Goal: Task Accomplishment & Management: Complete application form

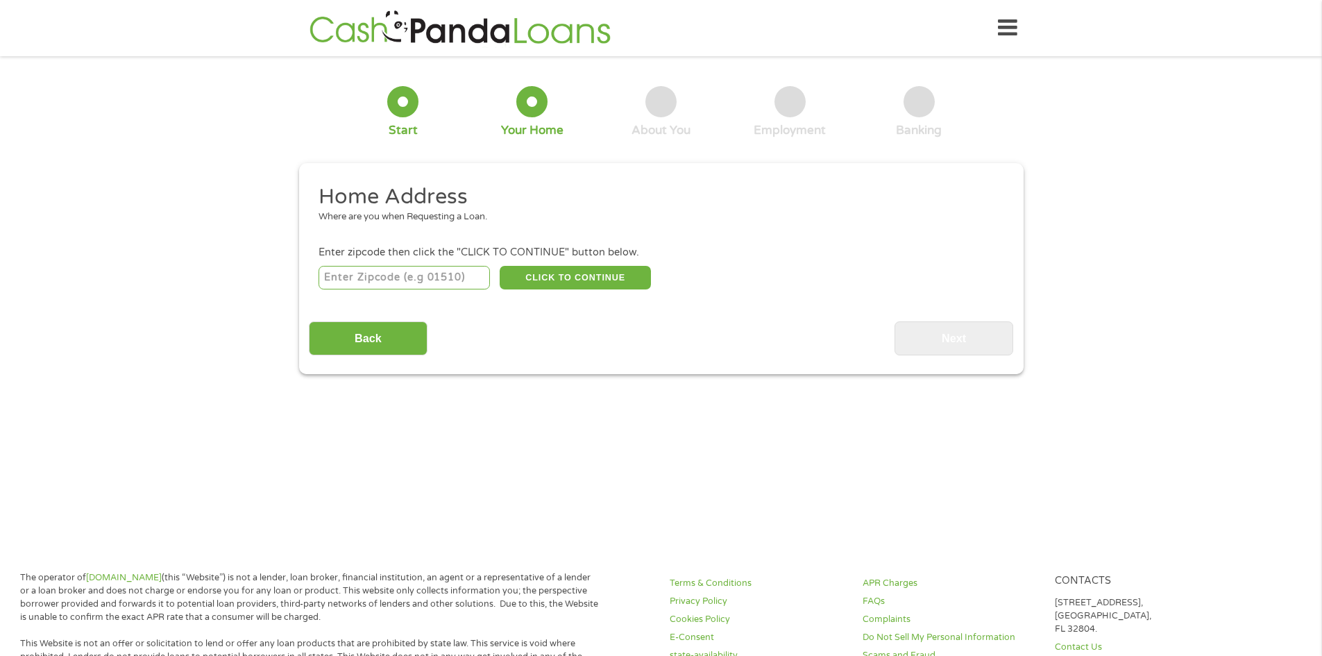
click at [420, 275] on input "number" at bounding box center [403, 278] width 171 height 24
type input "39180"
select select "[US_STATE]"
click at [531, 276] on button "CLICK TO CONTINUE" at bounding box center [575, 278] width 151 height 24
type input "39180"
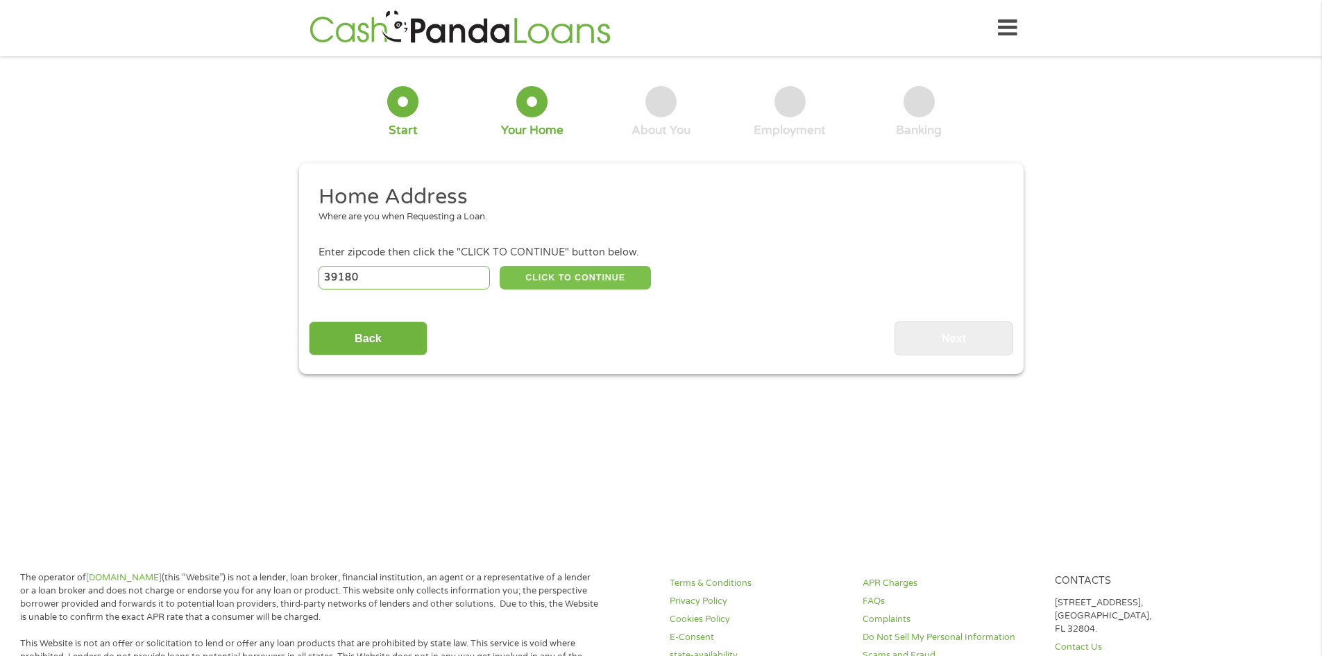
type input "Vicksburg"
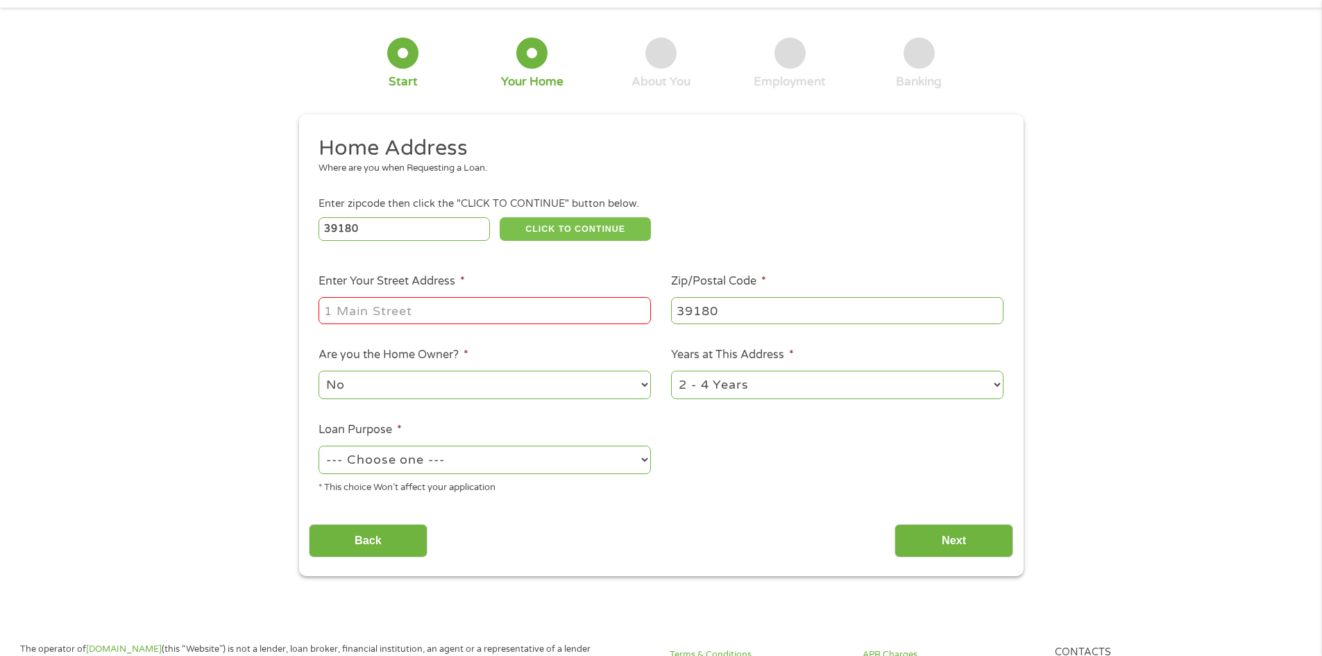
scroll to position [69, 0]
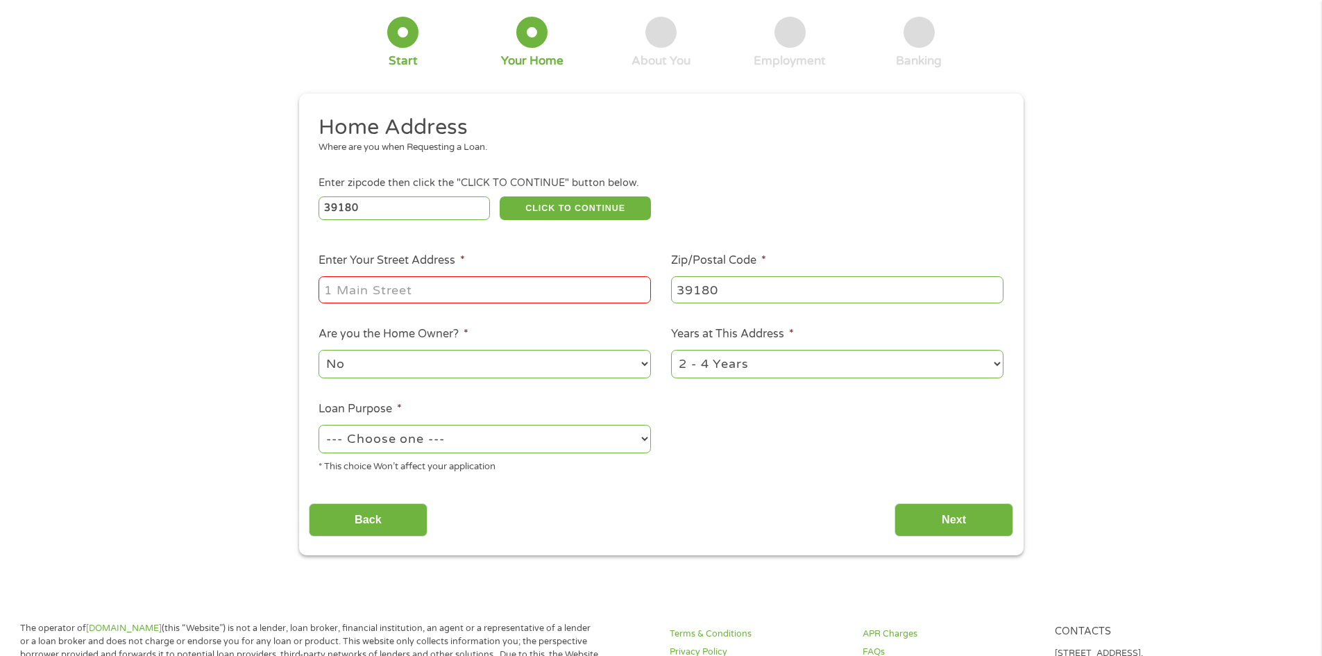
click at [506, 286] on input "Enter Your Street Address *" at bounding box center [484, 289] width 332 height 26
type input "[STREET_ADDRESS]"
type input "39086"
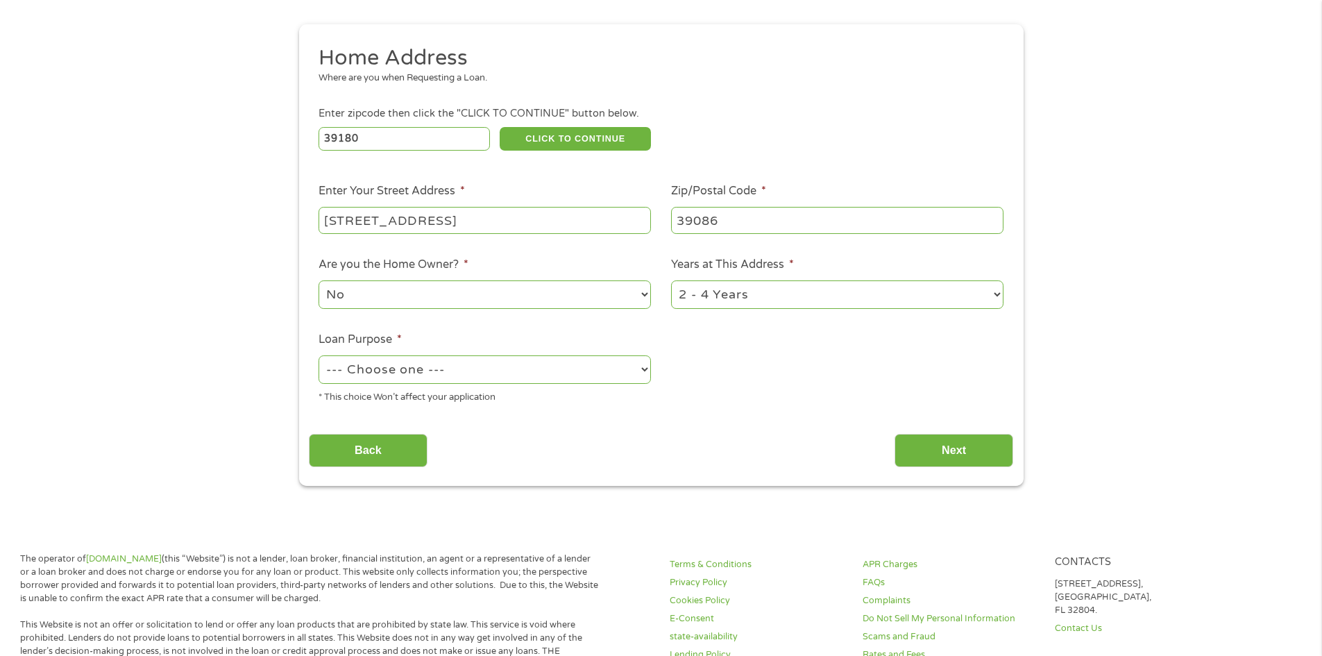
click at [420, 291] on select "No Yes" at bounding box center [484, 294] width 332 height 28
click at [568, 291] on select "No Yes" at bounding box center [484, 294] width 332 height 28
select select "yes"
click at [318, 280] on select "No Yes" at bounding box center [484, 294] width 332 height 28
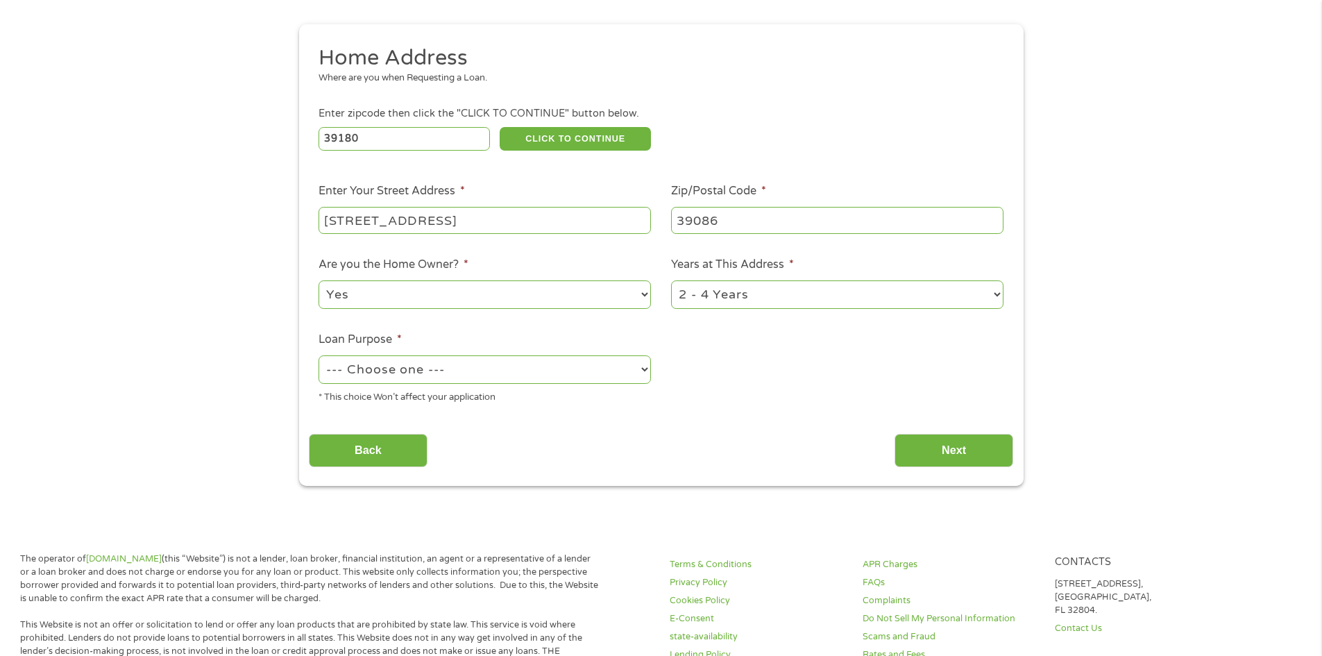
click at [561, 369] on select "--- Choose one --- Pay Bills Debt Consolidation Home Improvement Major Purchase…" at bounding box center [484, 369] width 332 height 28
select select "shorttermcash"
click at [318, 355] on select "--- Choose one --- Pay Bills Debt Consolidation Home Improvement Major Purchase…" at bounding box center [484, 369] width 332 height 28
click at [720, 292] on select "1 Year or less 1 - 2 Years 2 - 4 Years Over 4 Years" at bounding box center [837, 294] width 332 height 28
select select "60months"
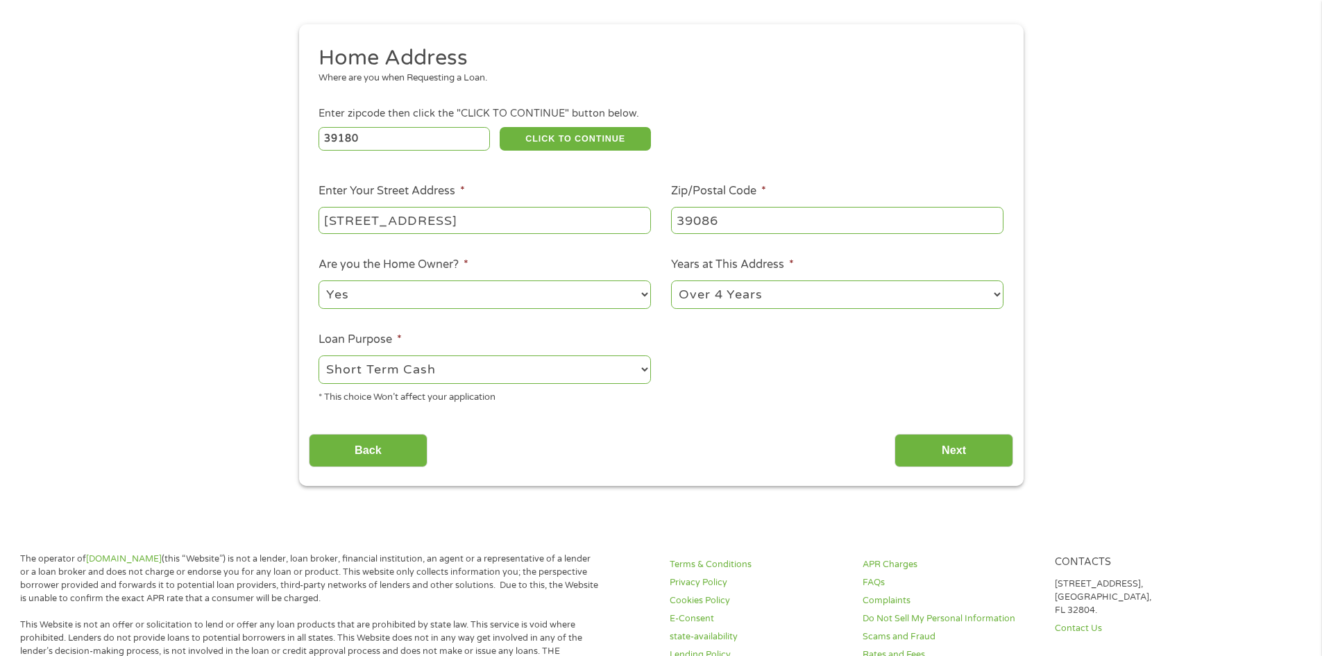
click at [671, 280] on select "1 Year or less 1 - 2 Years 2 - 4 Years Over 4 Years" at bounding box center [837, 294] width 332 height 28
click at [958, 450] on input "Next" at bounding box center [953, 451] width 119 height 34
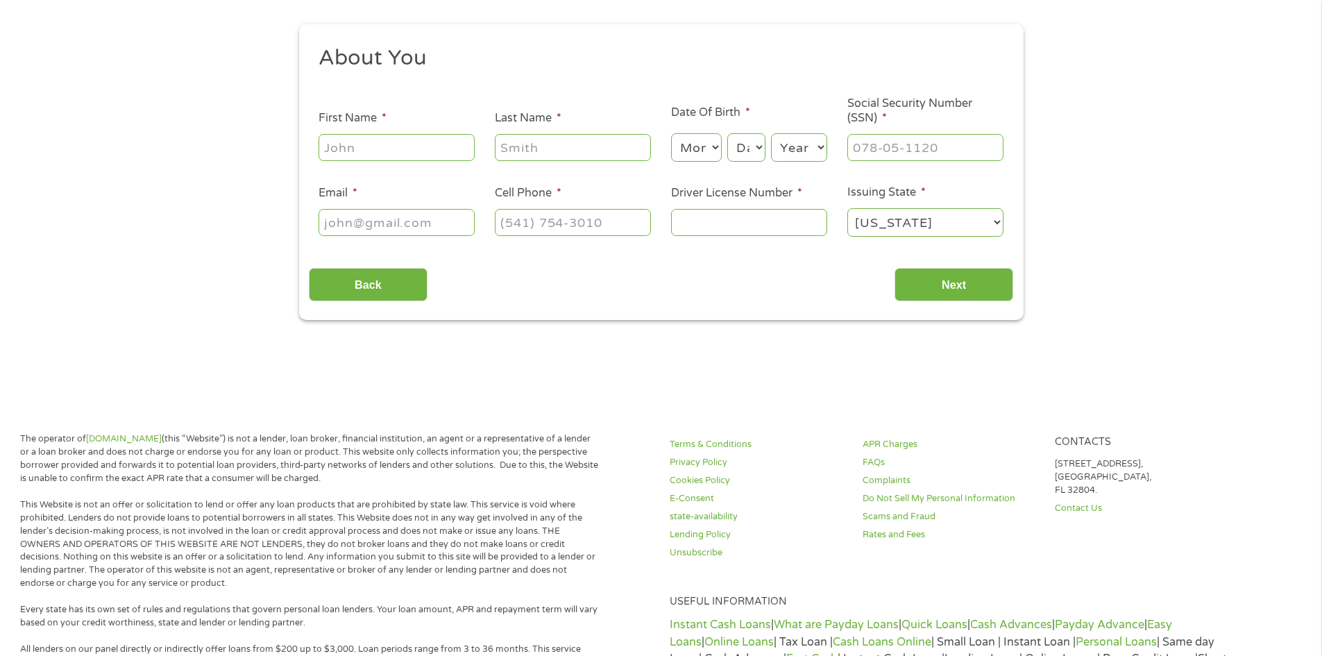
scroll to position [0, 0]
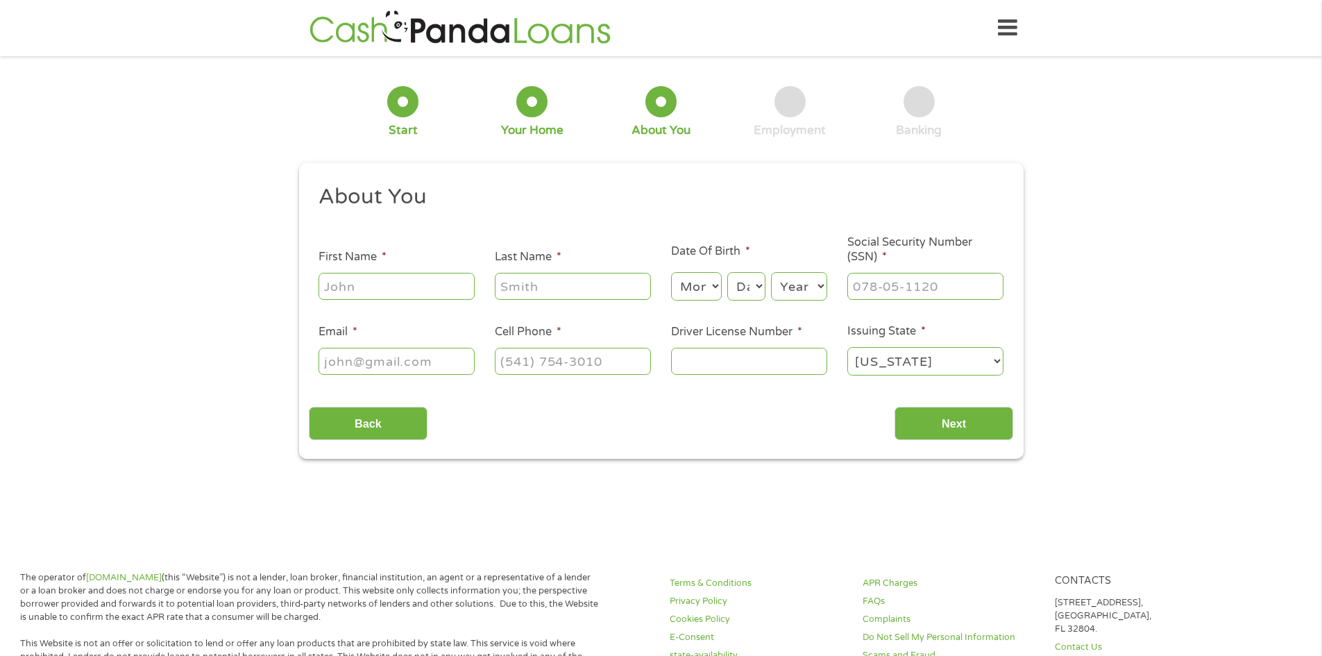
click at [380, 291] on input "First Name *" at bounding box center [396, 286] width 156 height 26
type input "Ebony"
type input "[PERSON_NAME]"
select select "5"
select select "19"
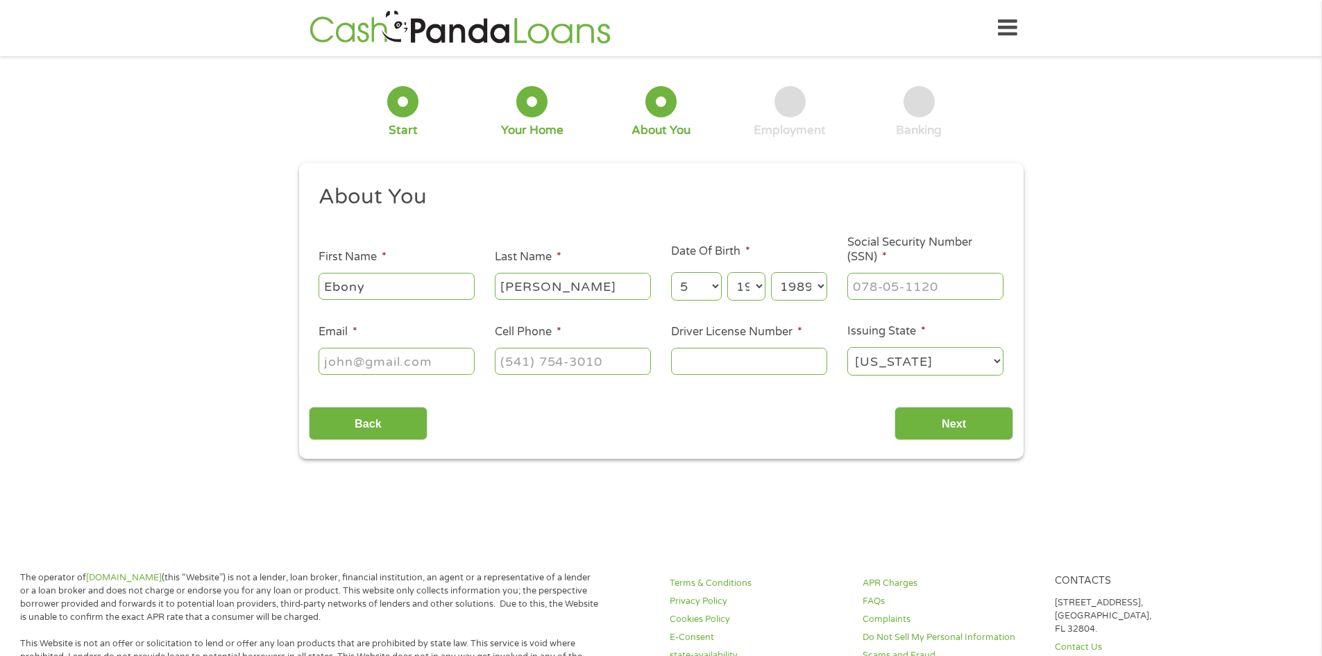
select select "1988"
type input "___-__-____"
click at [682, 298] on select "Month 1 2 3 4 5 6 7 8 9 10 11 12" at bounding box center [696, 286] width 51 height 28
select select "10"
click at [671, 272] on select "Month 1 2 3 4 5 6 7 8 9 10 11 12" at bounding box center [696, 286] width 51 height 28
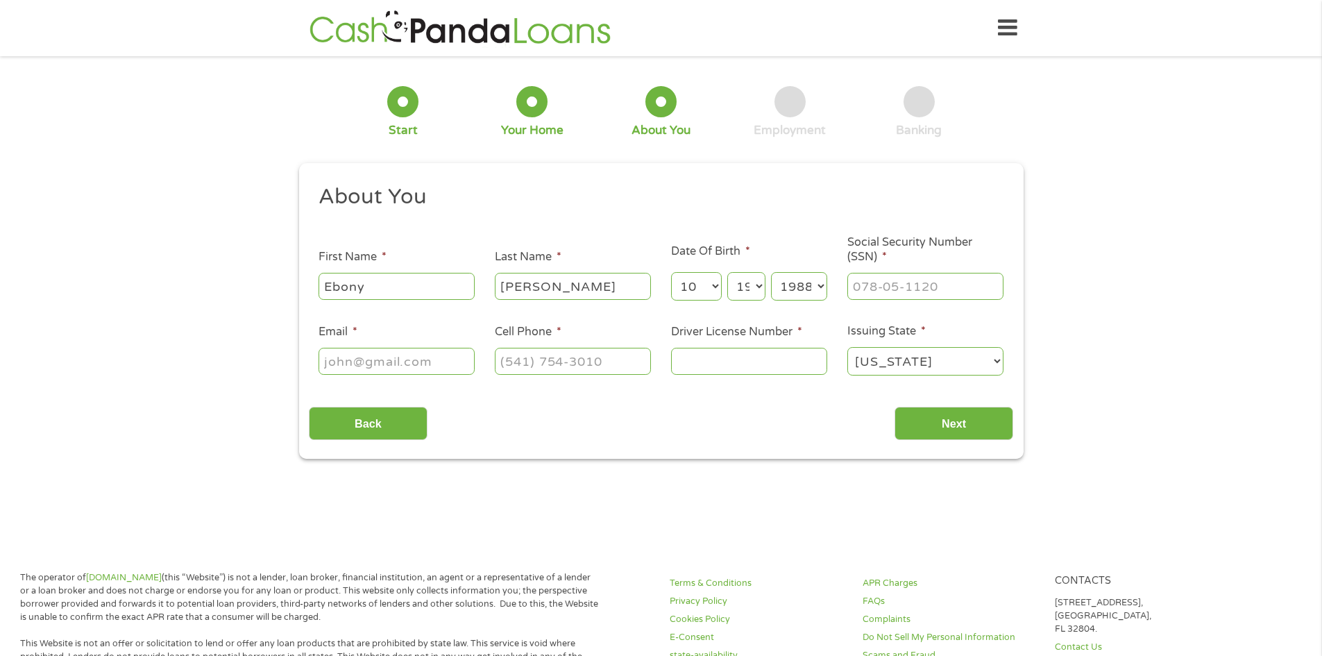
click at [760, 274] on select "Day 1 2 3 4 5 6 7 8 9 10 11 12 13 14 15 16 17 18 19 20 21 22 23 24 25 26 27 28 …" at bounding box center [745, 286] width 37 height 28
select select "11"
click at [727, 272] on select "Day 1 2 3 4 5 6 7 8 9 10 11 12 13 14 15 16 17 18 19 20 21 22 23 24 25 26 27 28 …" at bounding box center [745, 286] width 37 height 28
click at [794, 289] on select "Year [DATE] 2006 2005 2004 2003 2002 2001 2000 1999 1998 1997 1996 1995 1994 19…" at bounding box center [799, 286] width 56 height 28
select select "1984"
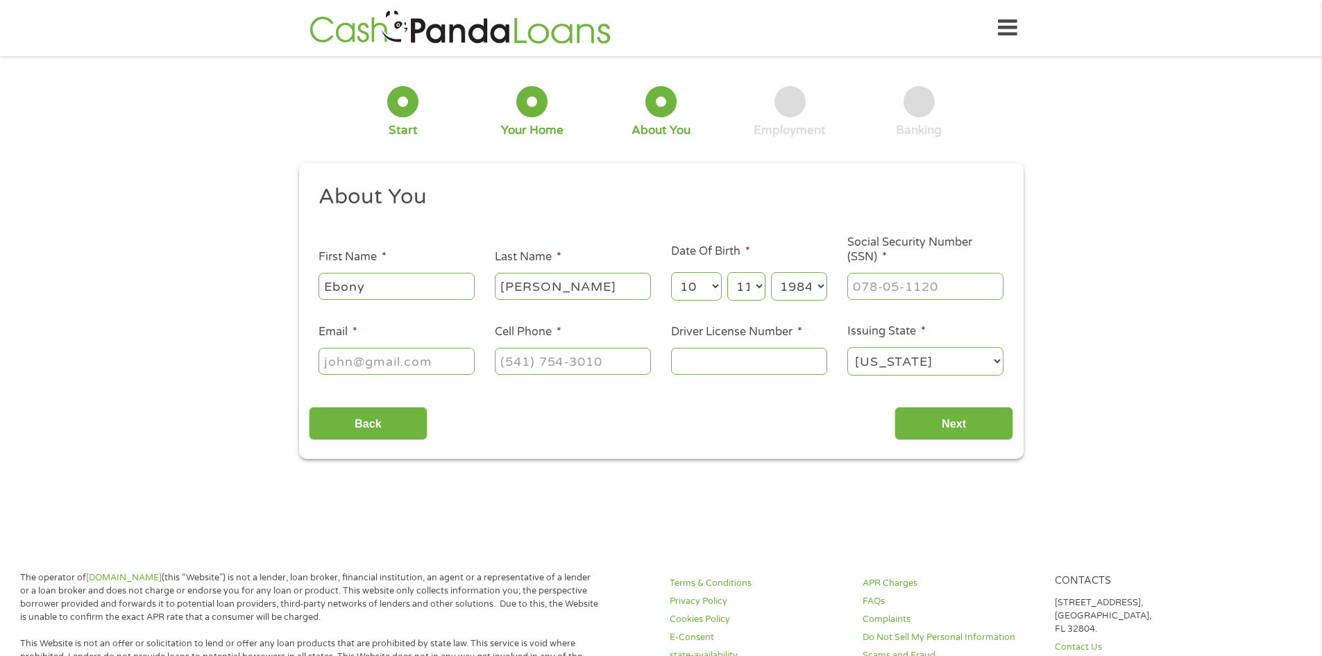
click at [771, 272] on select "Year [DATE] 2006 2005 2004 2003 2002 2001 2000 1999 1998 1997 1996 1995 1994 19…" at bounding box center [799, 286] width 56 height 28
click at [881, 292] on input "___-__-____" at bounding box center [925, 286] width 156 height 26
type input "426-51-7349"
click at [411, 359] on input "Email *" at bounding box center [396, 361] width 156 height 26
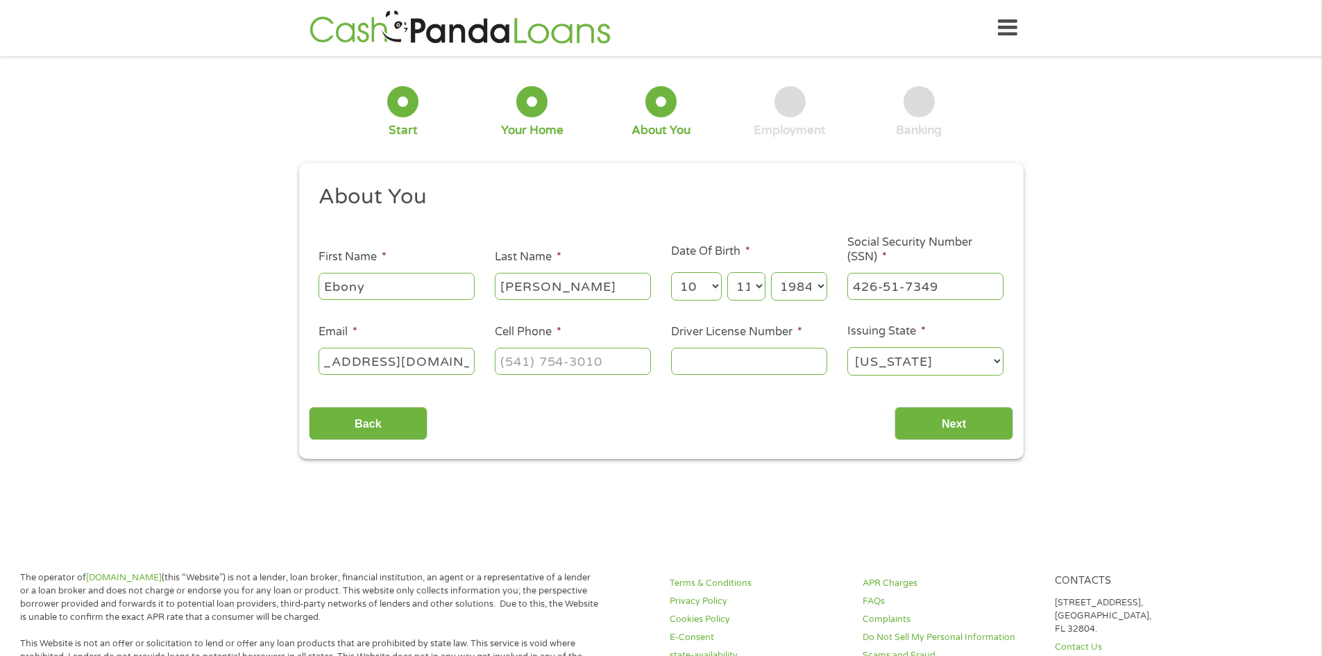
type input "[EMAIL_ADDRESS][DOMAIN_NAME]"
click at [602, 356] on input "(___) ___-____" at bounding box center [573, 361] width 156 height 26
type input "[PHONE_NUMBER]"
click at [781, 355] on input "Driver License Number *" at bounding box center [749, 361] width 156 height 26
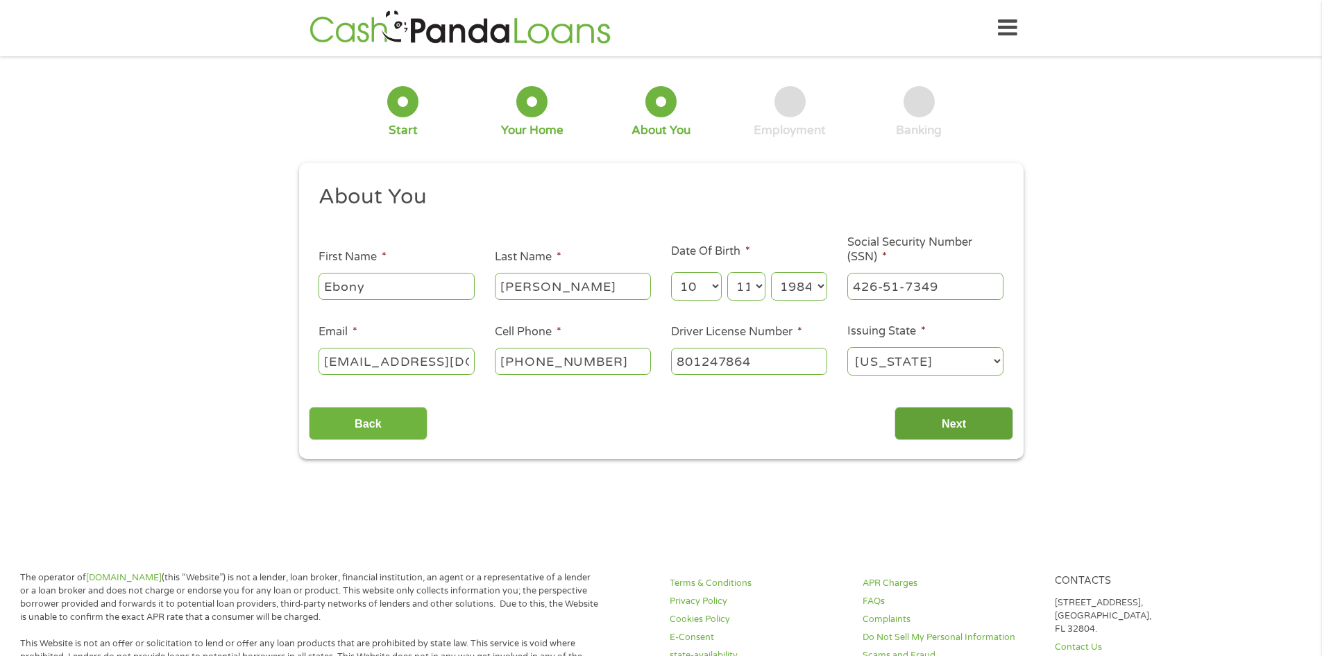
type input "801247864"
click at [939, 425] on input "Next" at bounding box center [953, 424] width 119 height 34
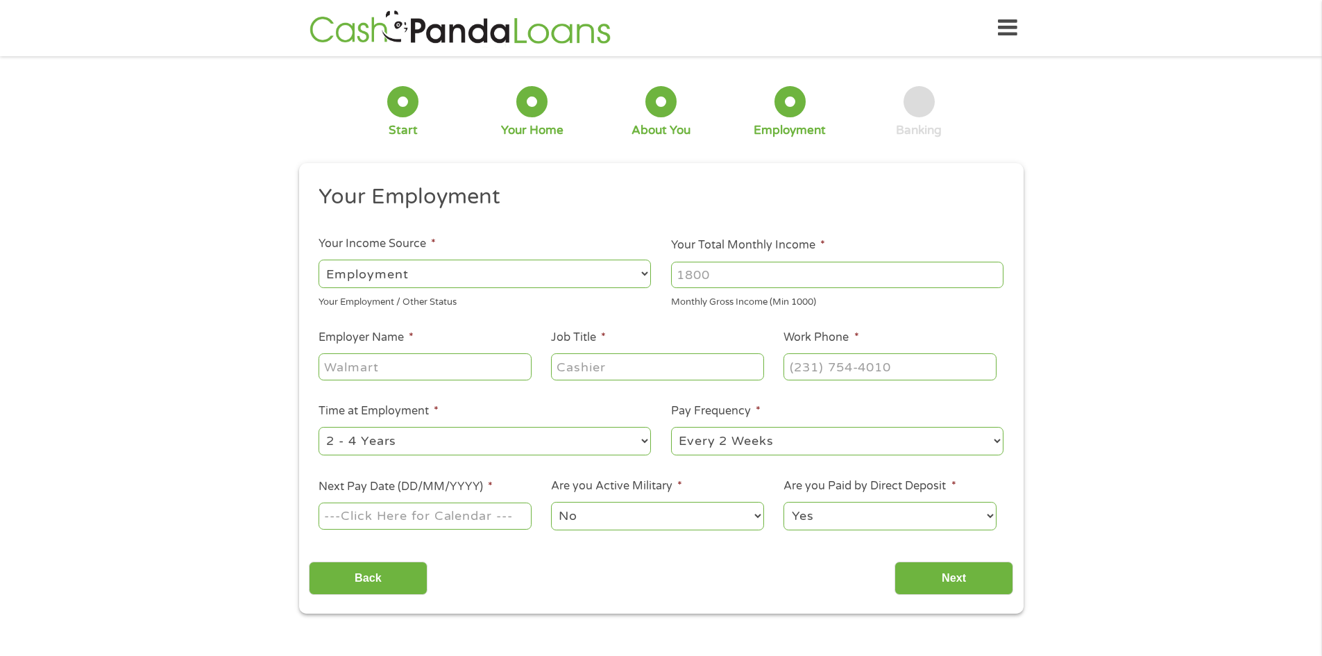
click at [784, 275] on input "Your Total Monthly Income *" at bounding box center [837, 275] width 332 height 26
type input "4300"
click at [399, 374] on input "Employer Name *" at bounding box center [424, 366] width 212 height 26
type input "Small Town Pharmacy"
click at [641, 371] on input "Job Title *" at bounding box center [657, 366] width 212 height 26
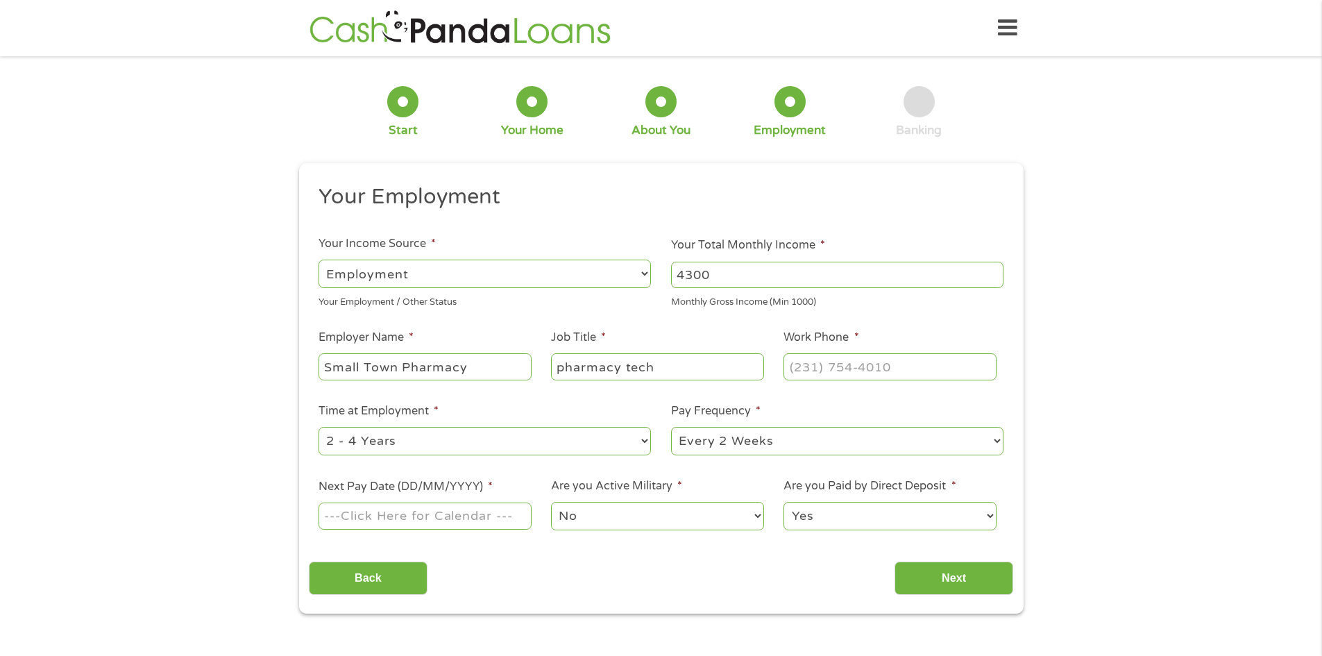
type input "pharmacy tech"
type input "(___) ___-____"
click at [819, 373] on input "(___) ___-____" at bounding box center [889, 366] width 212 height 26
click at [801, 368] on input "(___) ___-____" at bounding box center [889, 366] width 212 height 26
type input "[PHONE_NUMBER]"
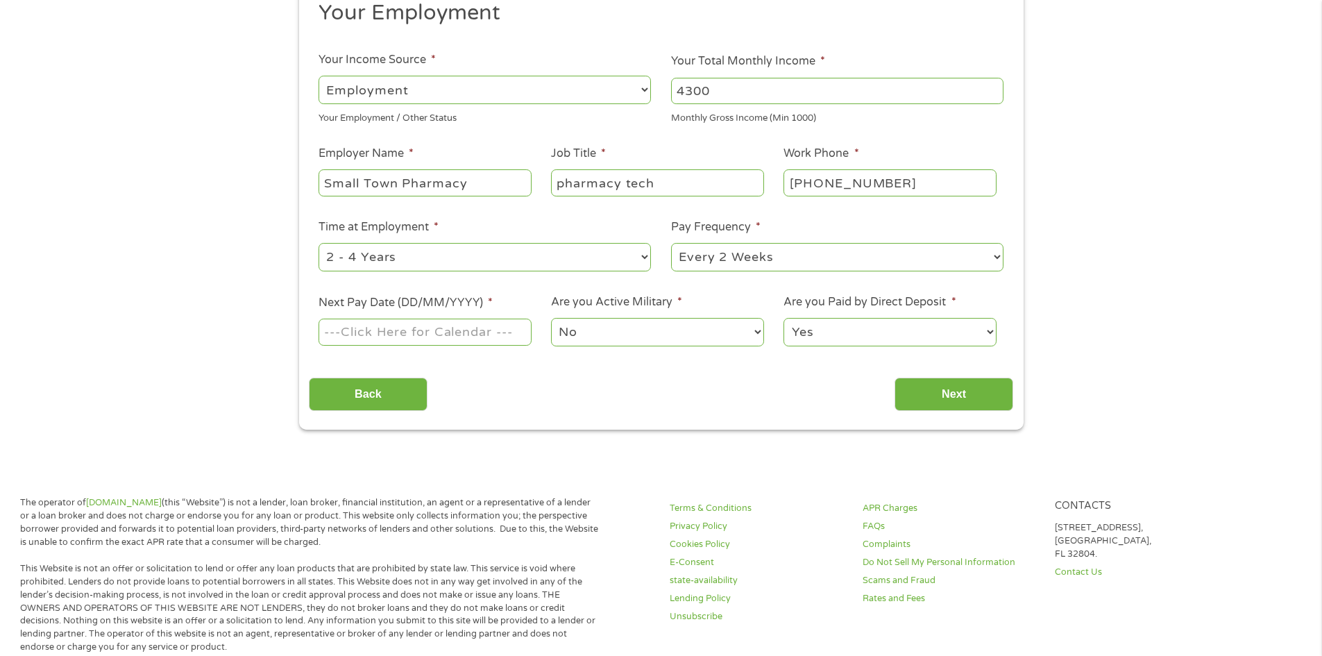
scroll to position [208, 0]
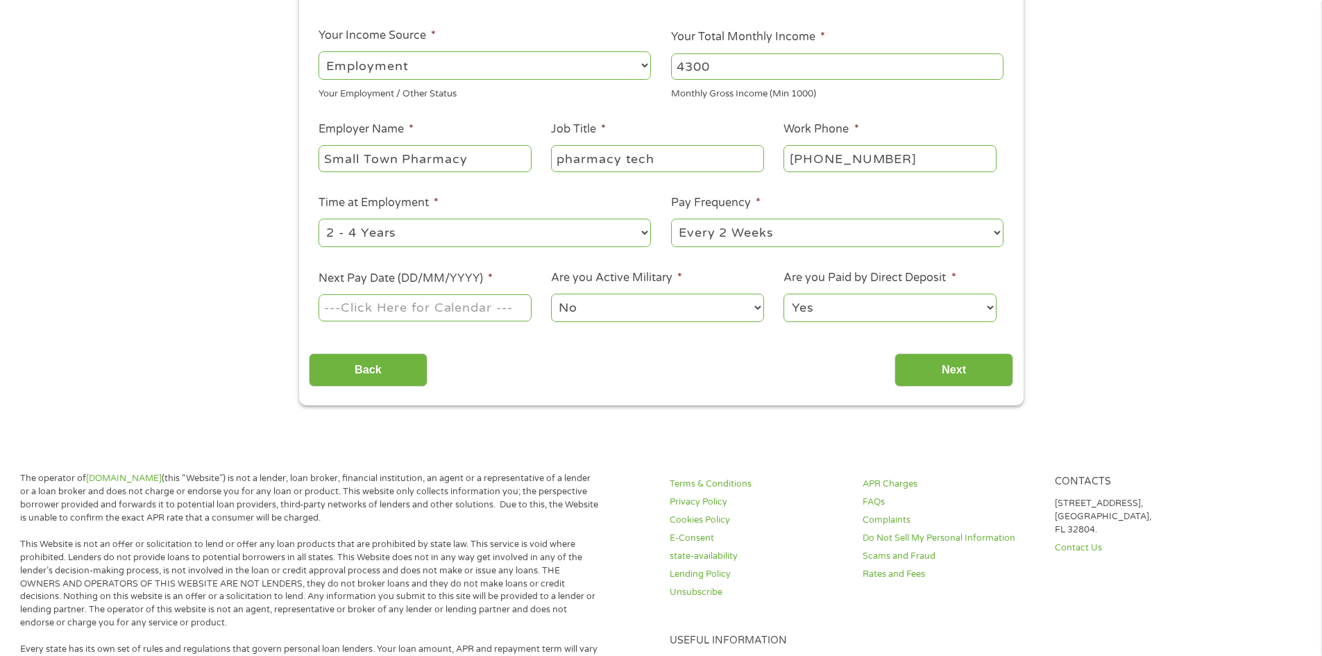
click at [404, 230] on select "--- Choose one --- 1 Year or less 1 - 2 Years 2 - 4 Years Over 4 Years" at bounding box center [484, 233] width 332 height 28
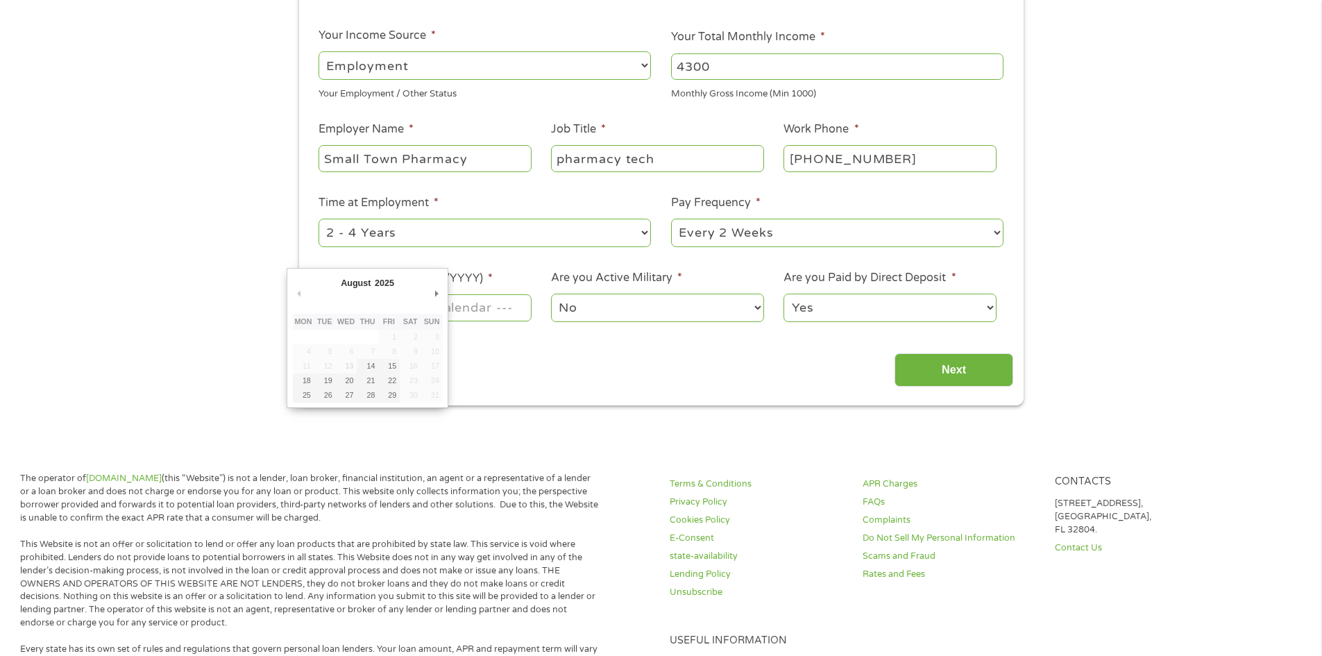
click at [414, 308] on body "Home Get Loan Offer How it works FAQs Blog Cash Loans Quick Loans Online Loans …" at bounding box center [661, 548] width 1322 height 1512
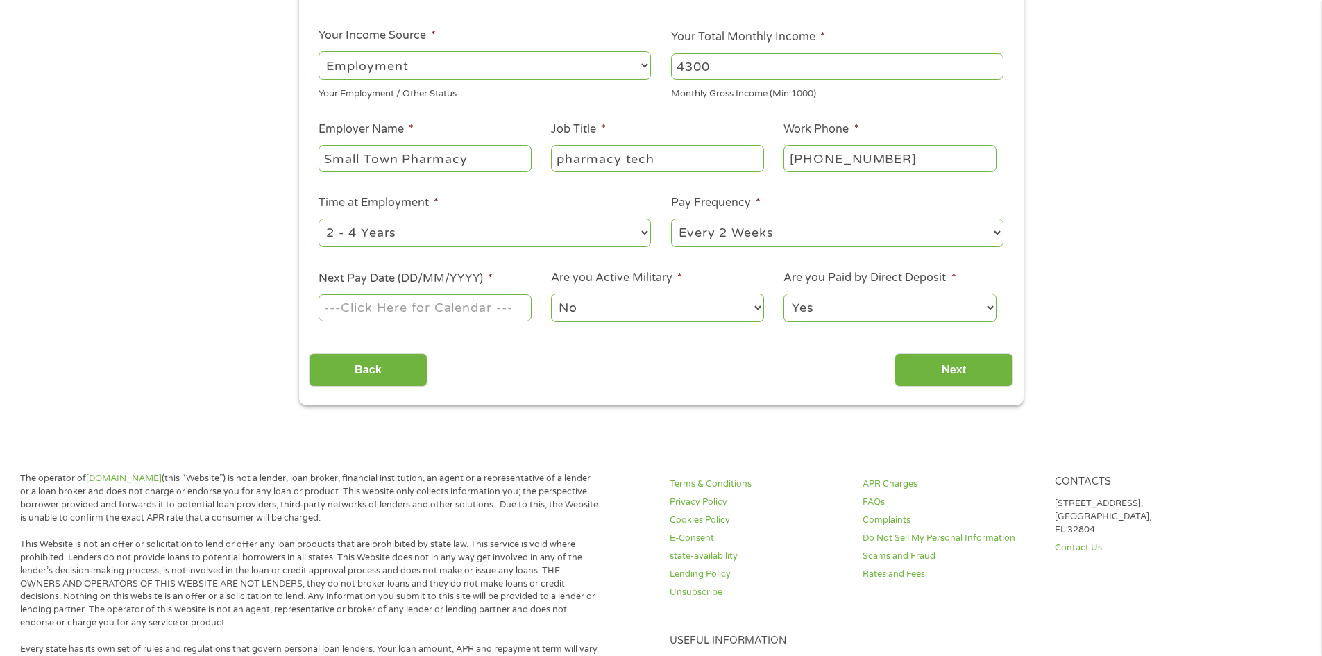
click at [417, 307] on input "Next Pay Date (DD/MM/YYYY) *" at bounding box center [424, 307] width 212 height 26
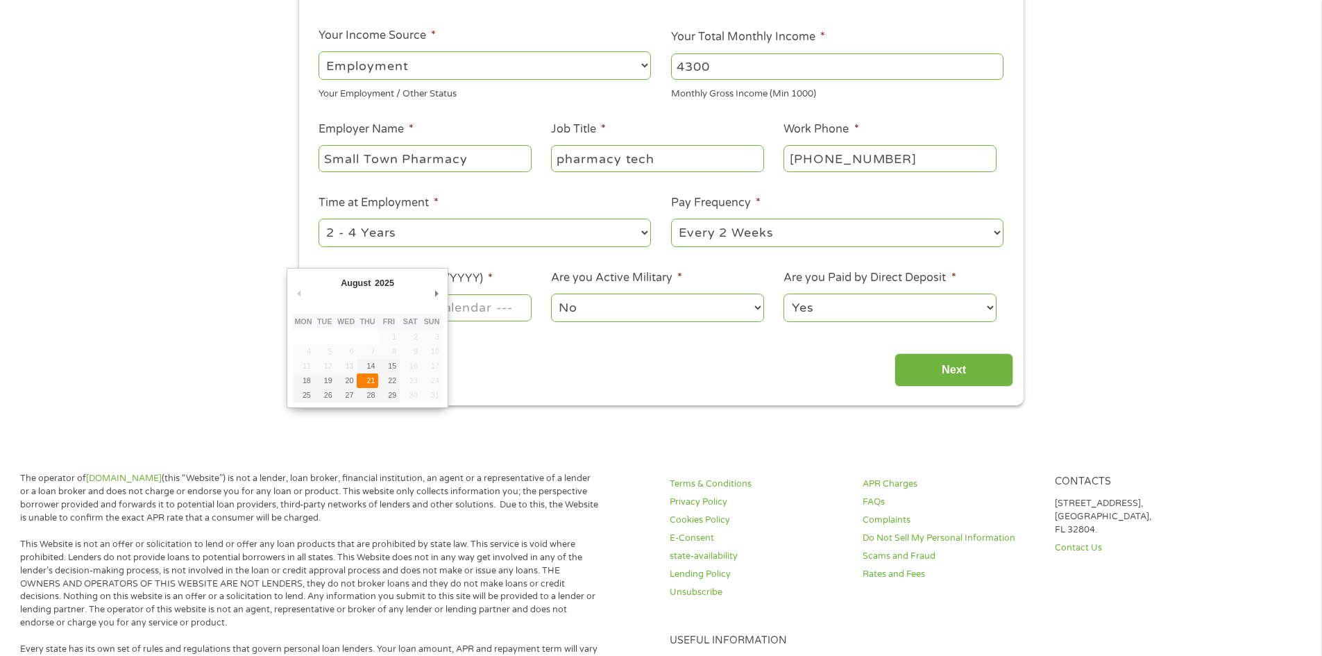
type input "[DATE]"
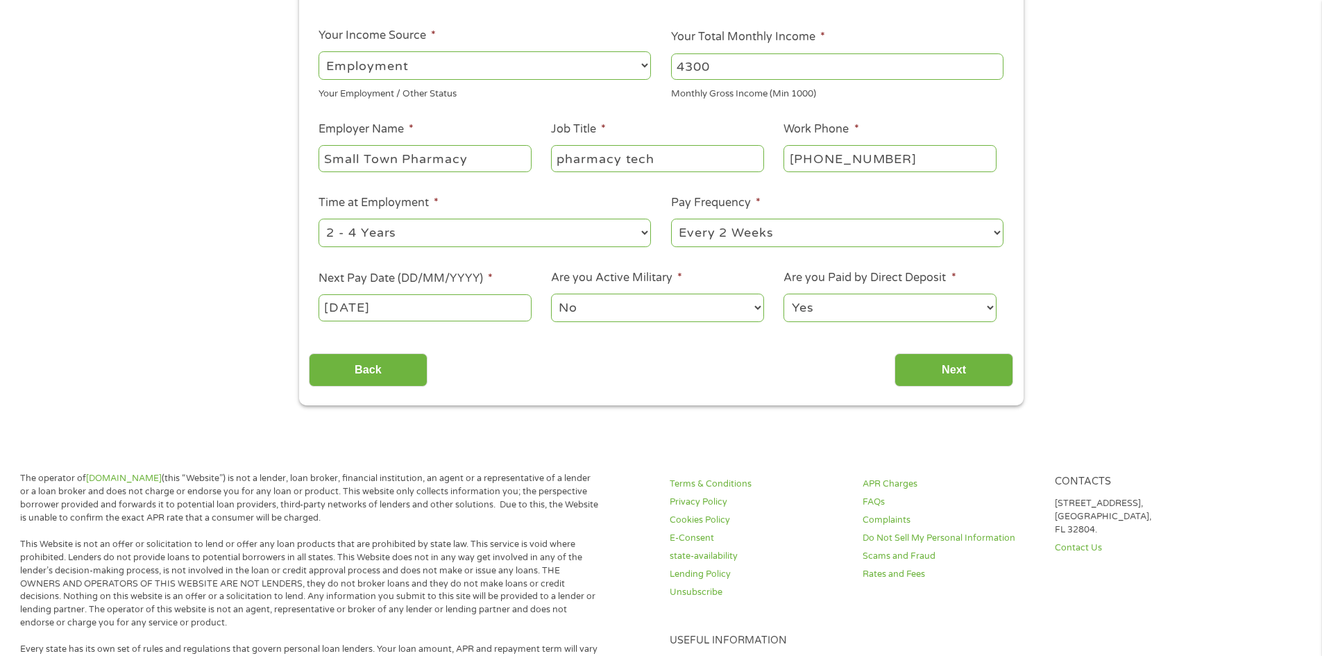
click at [855, 303] on select "Yes No" at bounding box center [889, 307] width 212 height 28
click at [971, 367] on input "Next" at bounding box center [953, 370] width 119 height 34
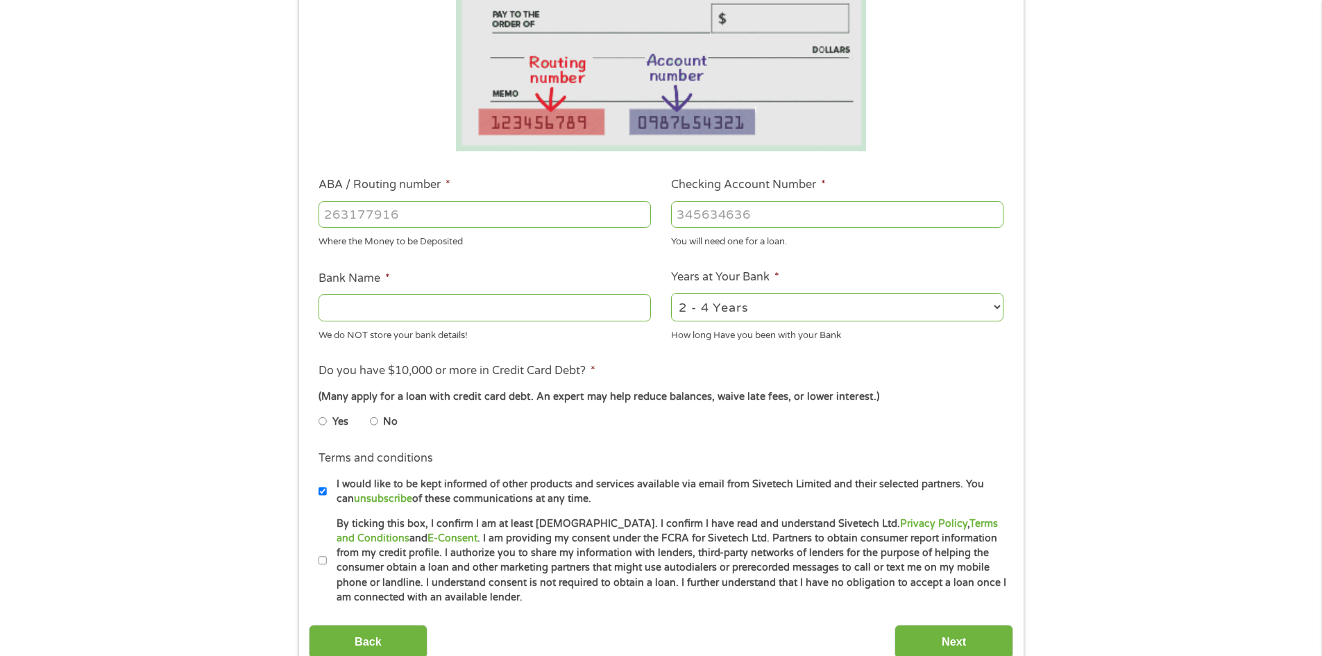
scroll to position [278, 0]
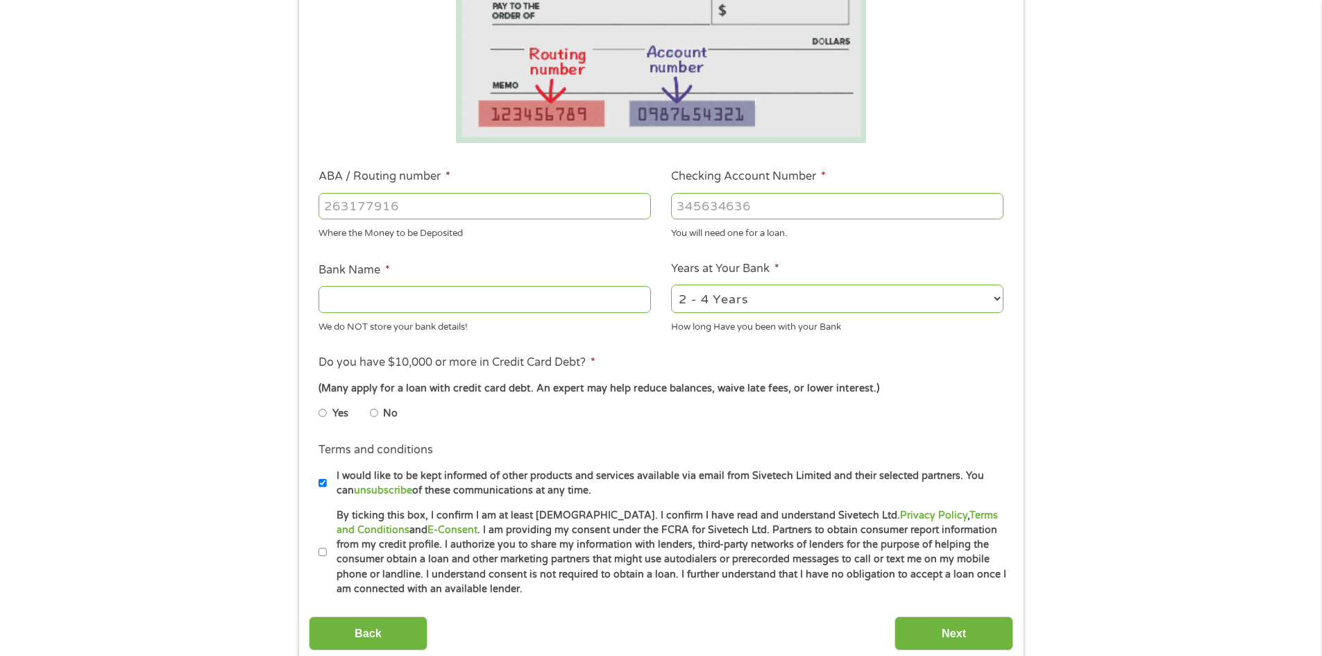
click at [347, 197] on input "ABA / Routing number *" at bounding box center [484, 206] width 332 height 26
type input "256074974"
type input "NAVY FEDERAL CREDIT UNION"
type input "256074974"
click at [683, 208] on input "Checking Account Number *" at bounding box center [837, 206] width 332 height 26
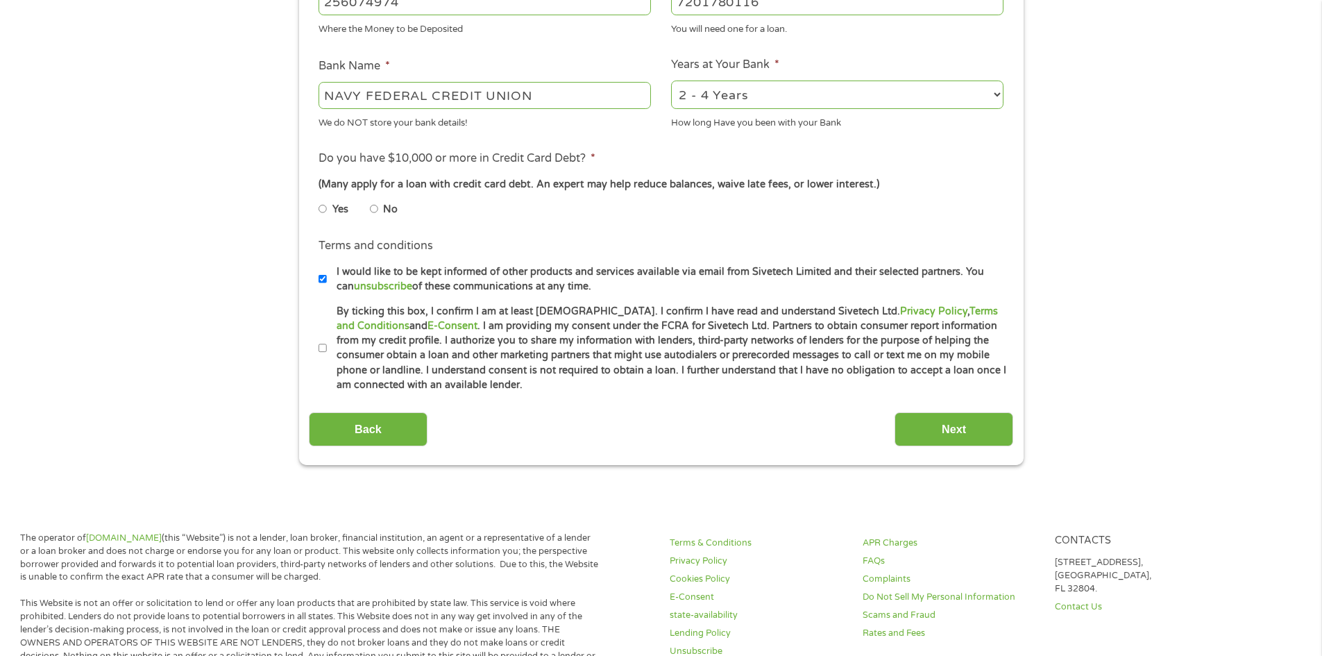
scroll to position [486, 0]
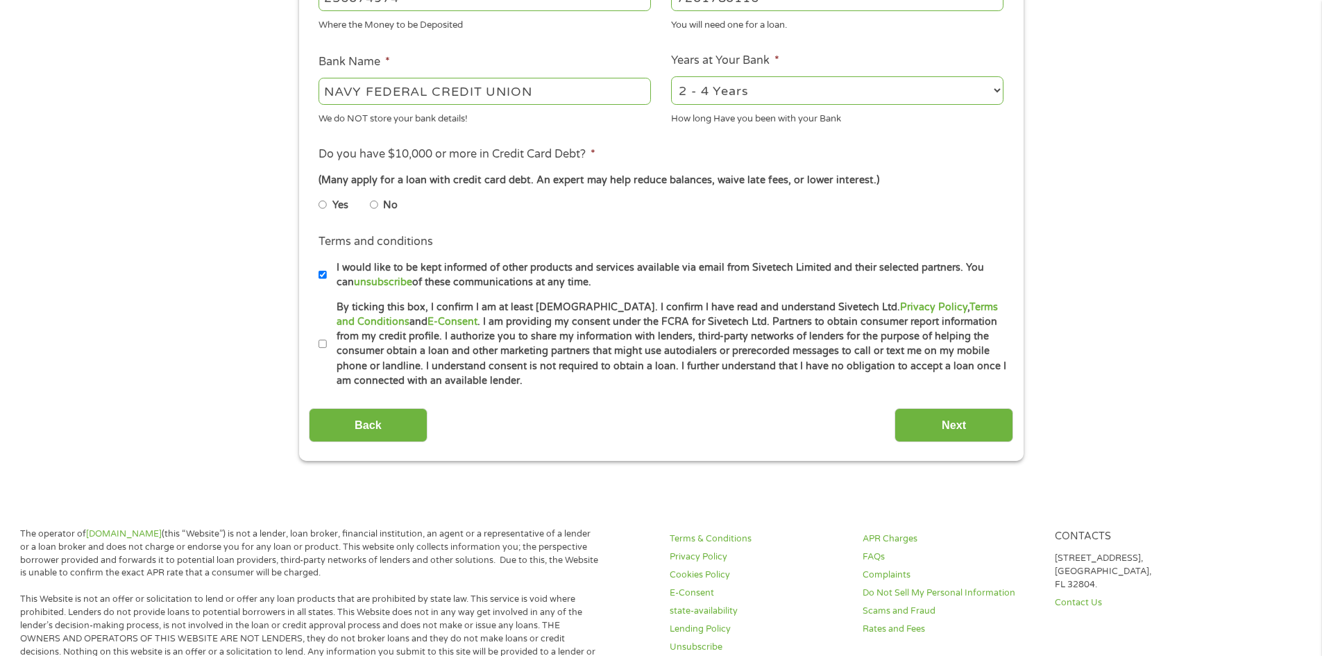
type input "7201780116"
click at [373, 205] on input "No" at bounding box center [374, 205] width 8 height 22
radio input "true"
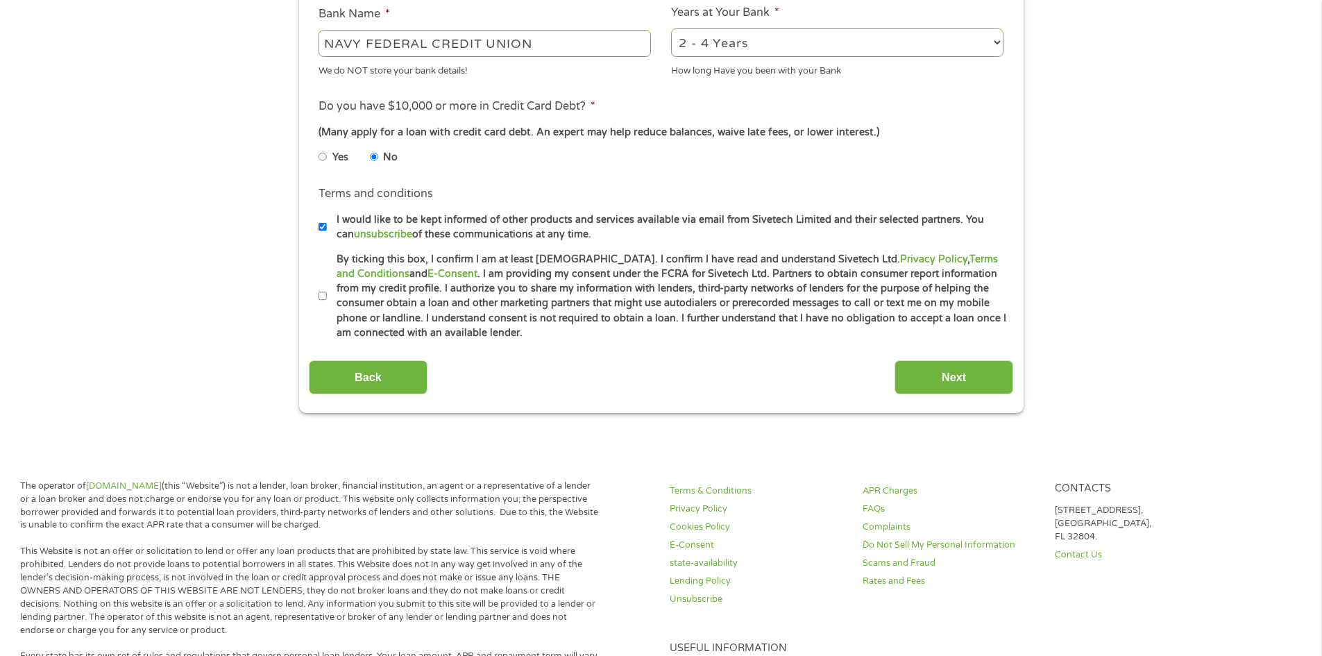
scroll to position [555, 0]
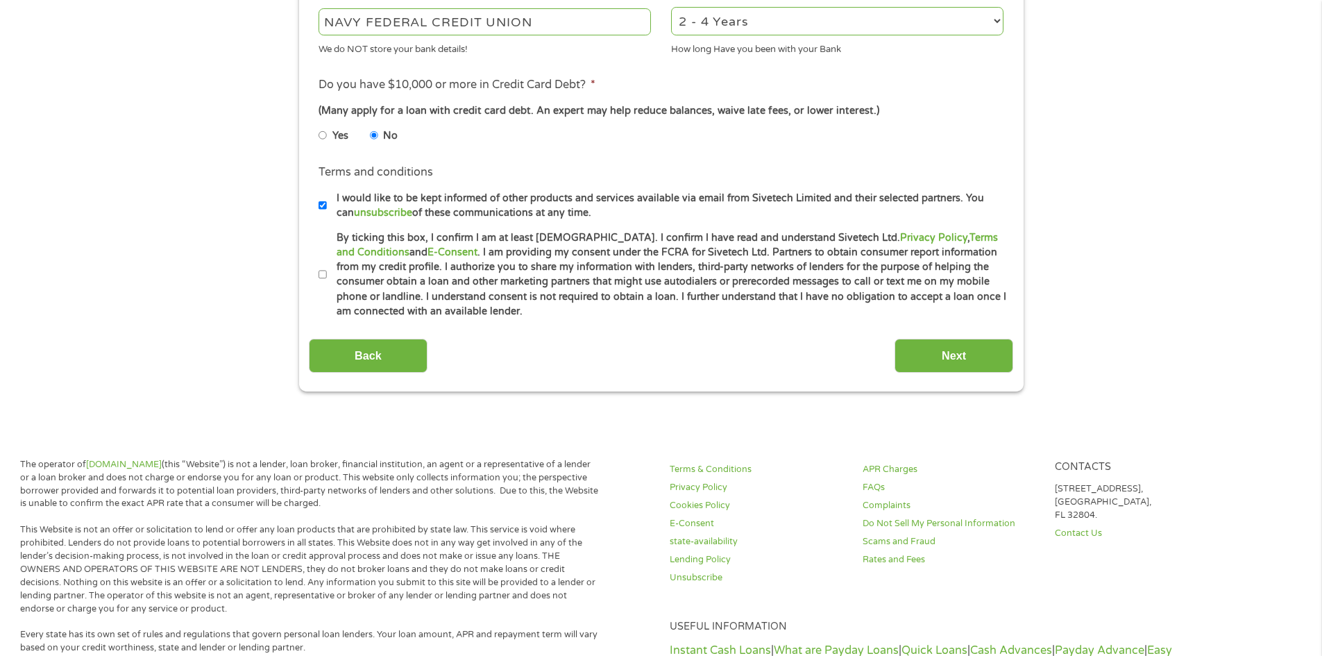
click at [322, 271] on input "By ticking this box, I confirm I am at least [DEMOGRAPHIC_DATA]. I confirm I ha…" at bounding box center [322, 275] width 8 height 22
checkbox input "true"
click at [949, 350] on input "Next" at bounding box center [953, 356] width 119 height 34
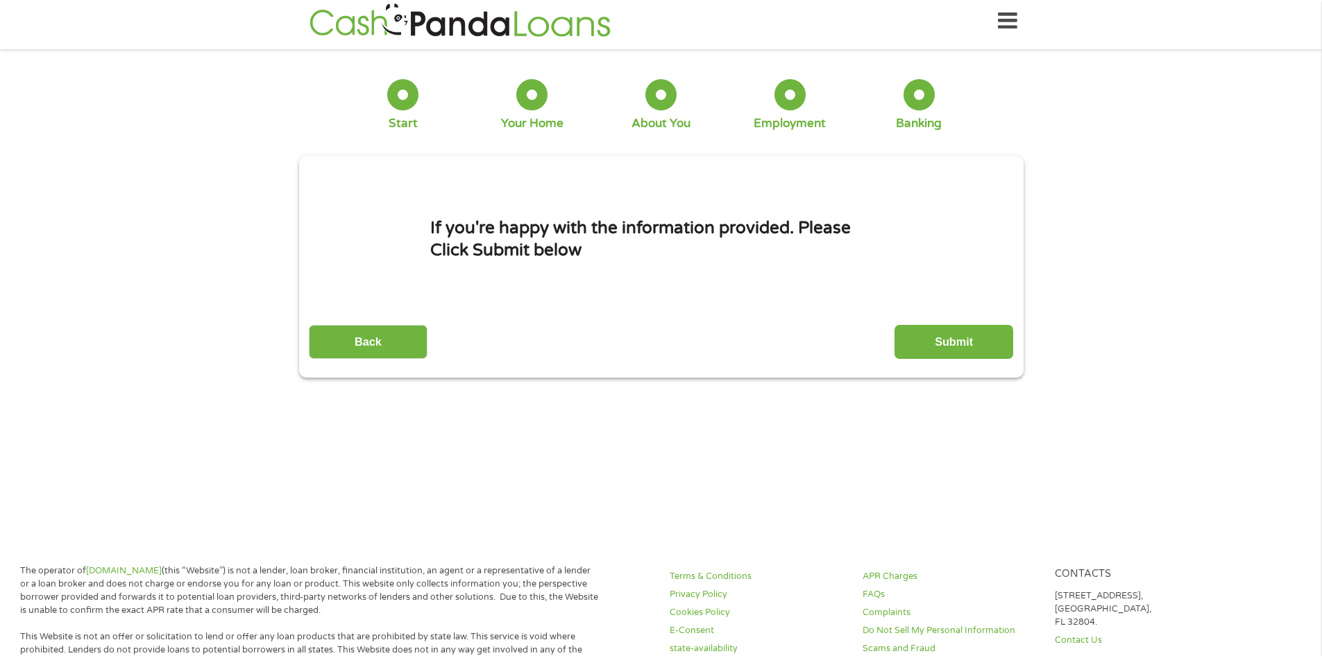
scroll to position [0, 0]
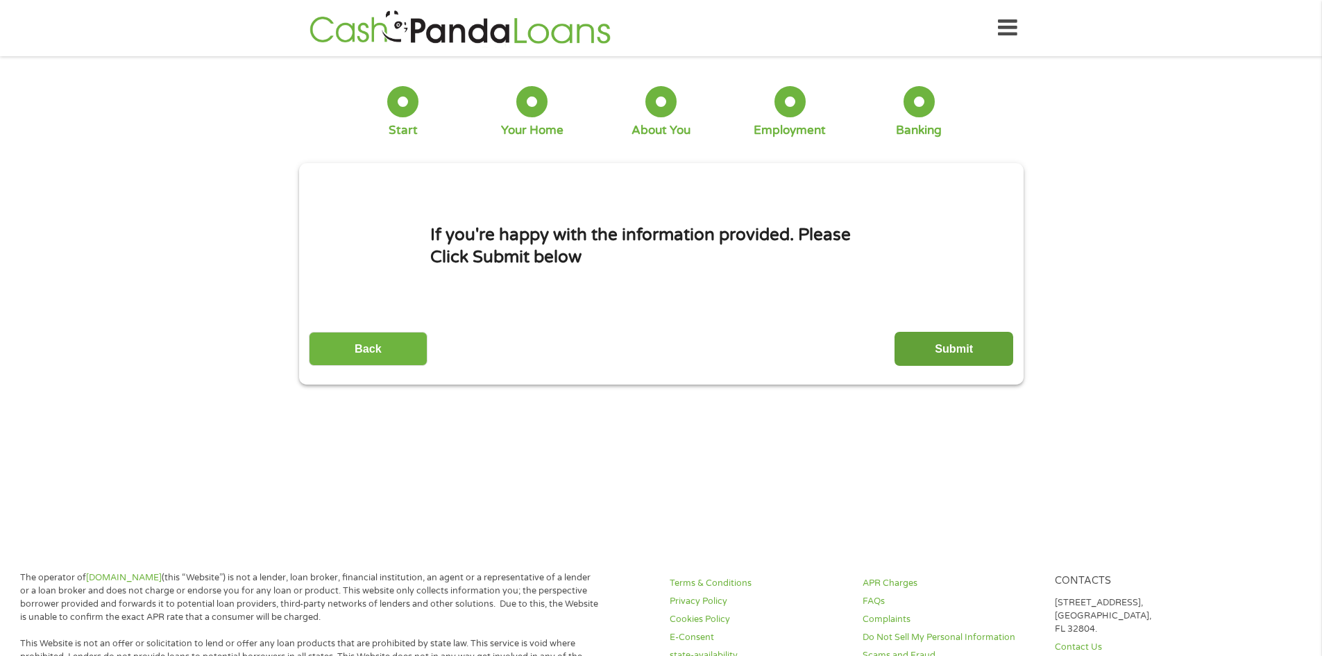
click at [949, 341] on input "Submit" at bounding box center [953, 349] width 119 height 34
